Goal: Navigation & Orientation: Find specific page/section

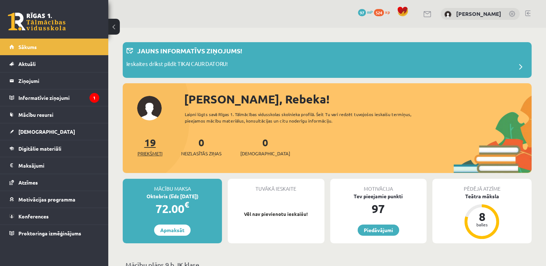
click at [149, 147] on link "19 Priekšmeti" at bounding box center [150, 146] width 25 height 21
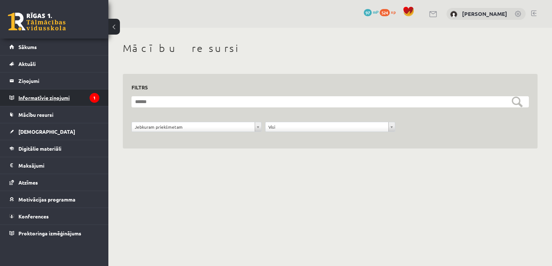
click at [52, 95] on legend "Informatīvie ziņojumi 1" at bounding box center [58, 98] width 81 height 17
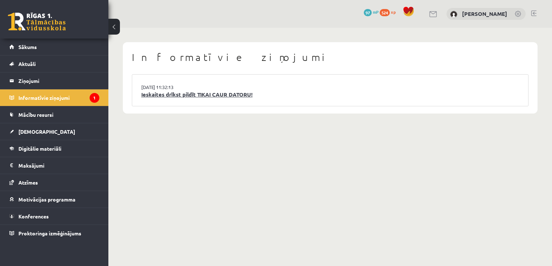
click at [203, 93] on link "Ieskaites drīkst pildīt TIKAI CAUR DATORU!" at bounding box center [330, 95] width 378 height 8
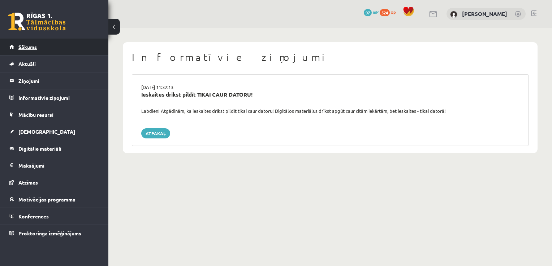
click at [43, 53] on link "Sākums" at bounding box center [54, 47] width 90 height 17
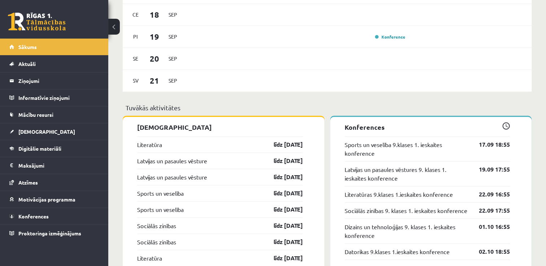
scroll to position [617, 0]
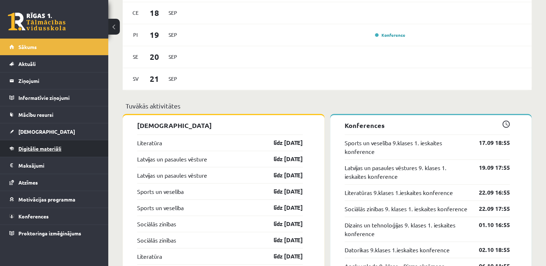
click at [85, 148] on link "Digitālie materiāli" at bounding box center [54, 148] width 90 height 17
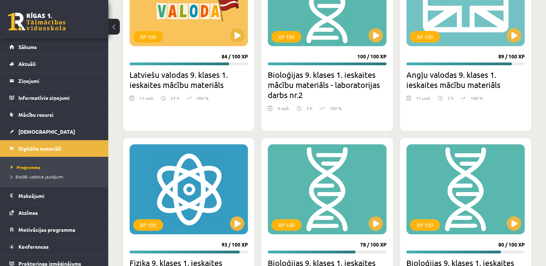
scroll to position [365, 0]
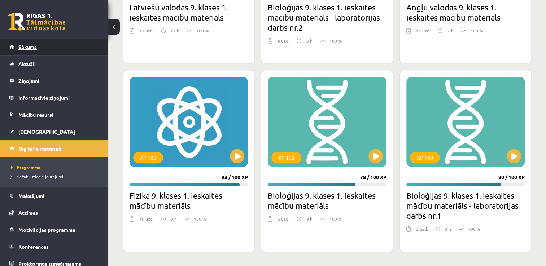
click at [62, 43] on link "Sākums" at bounding box center [54, 47] width 90 height 17
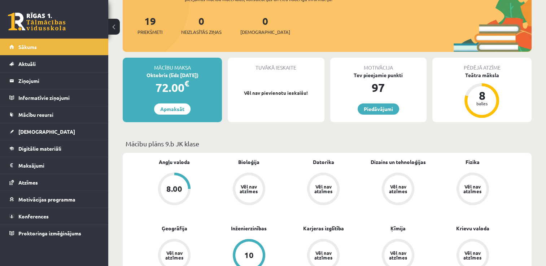
scroll to position [82, 0]
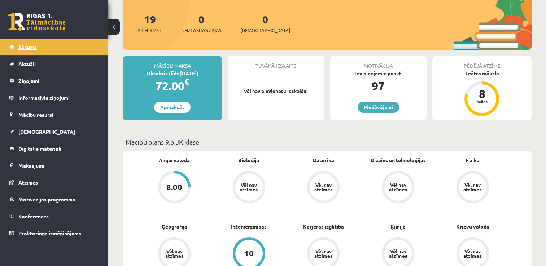
click at [78, 45] on link "Sākums" at bounding box center [54, 47] width 90 height 17
